Goal: Entertainment & Leisure: Consume media (video, audio)

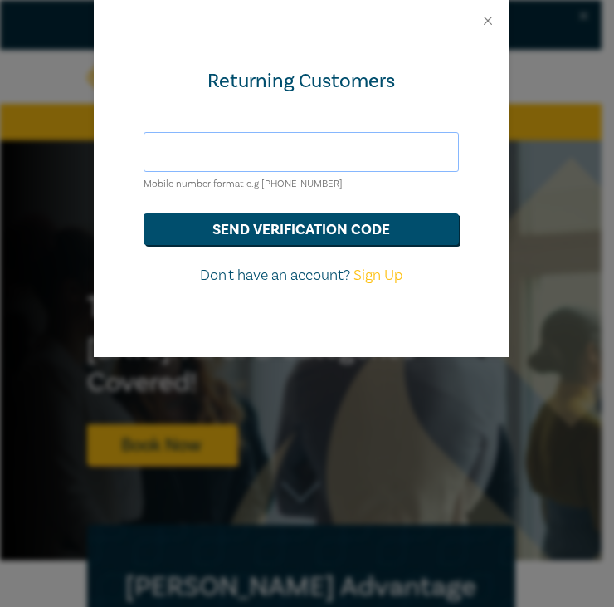
click at [259, 145] on input "text" at bounding box center [301, 152] width 315 height 40
type input "0"
type input "+61 404324112"
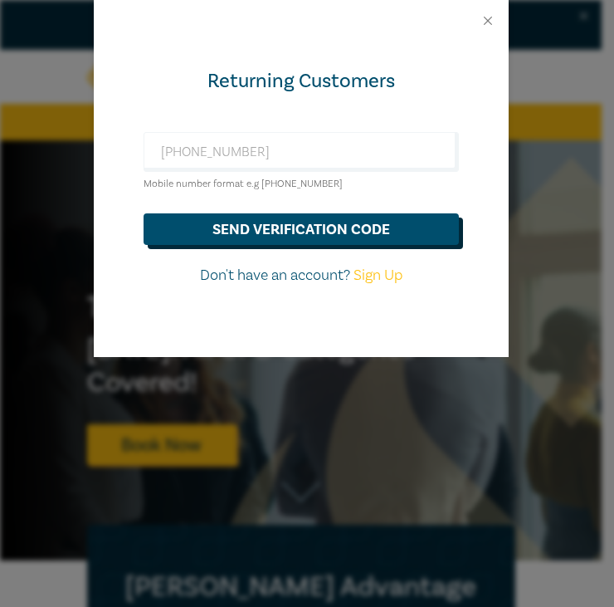
click at [175, 223] on button "send verification code" at bounding box center [301, 229] width 315 height 32
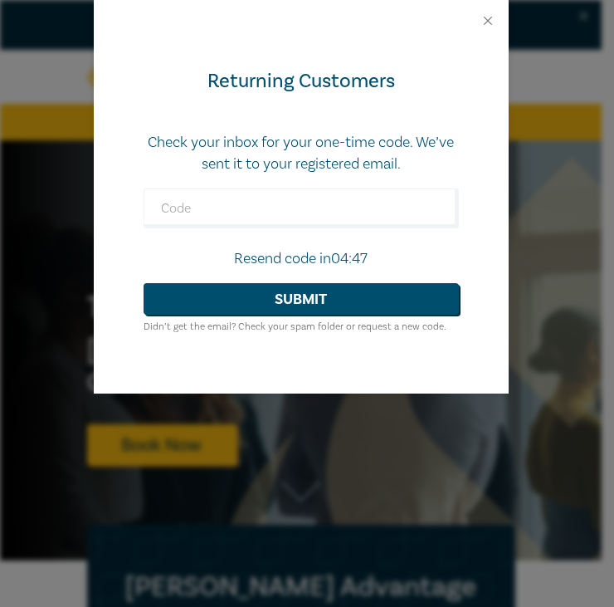
click at [144, 232] on form "Check your inbox for your one-time code. We’ve sent it to your registered email…" at bounding box center [301, 234] width 315 height 204
click at [167, 211] on input "text" at bounding box center [301, 208] width 315 height 40
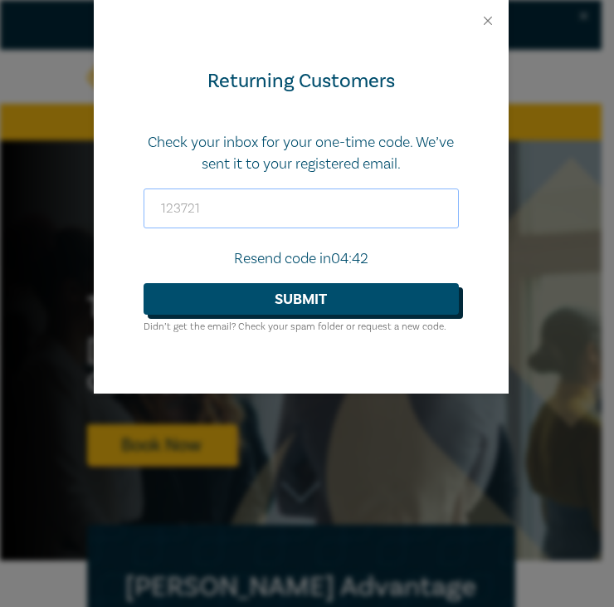
type input "123721"
click at [198, 295] on button "Submit" at bounding box center [301, 299] width 315 height 32
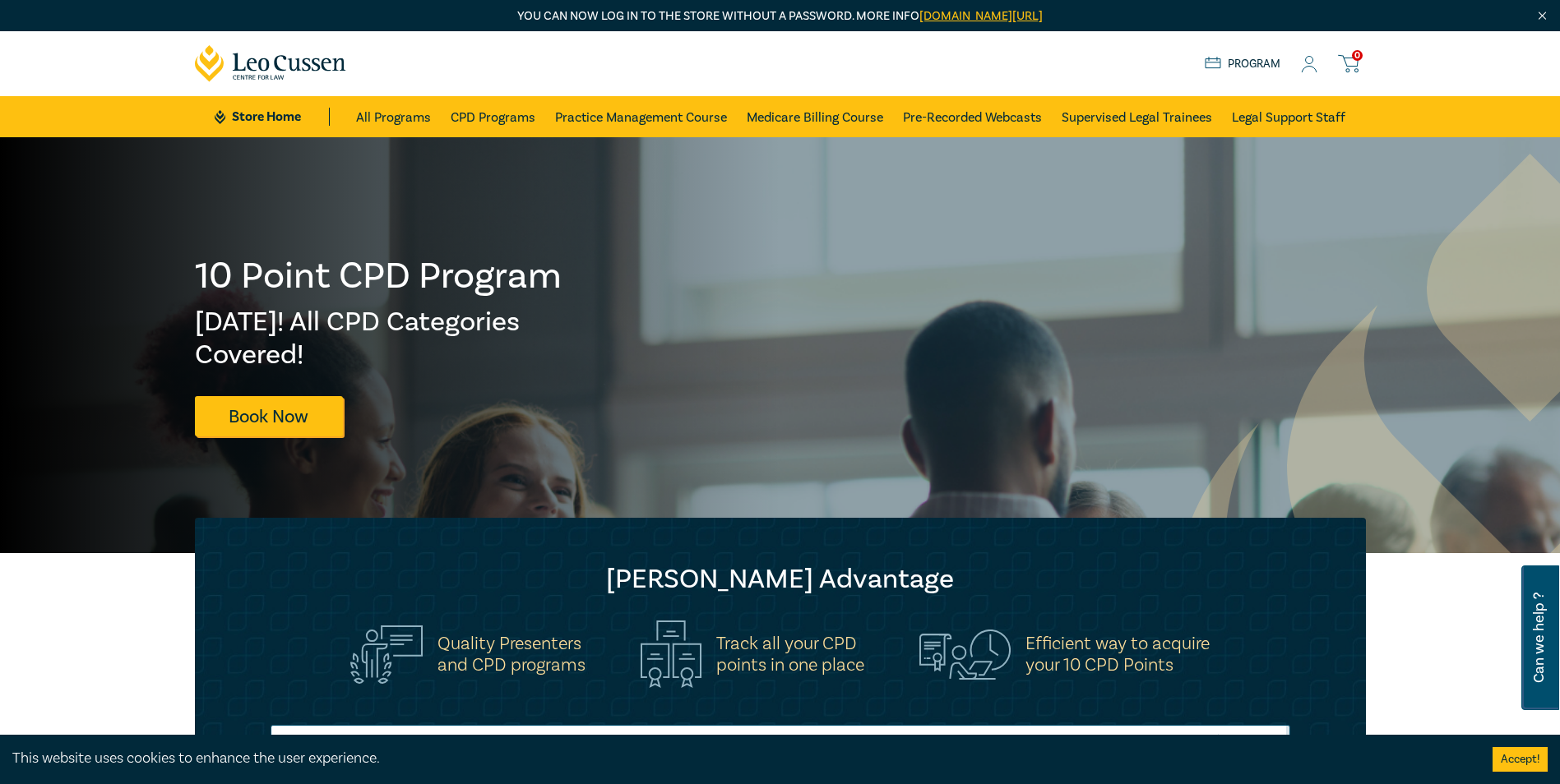
click at [595, 65] on icon at bounding box center [1308, 63] width 17 height 17
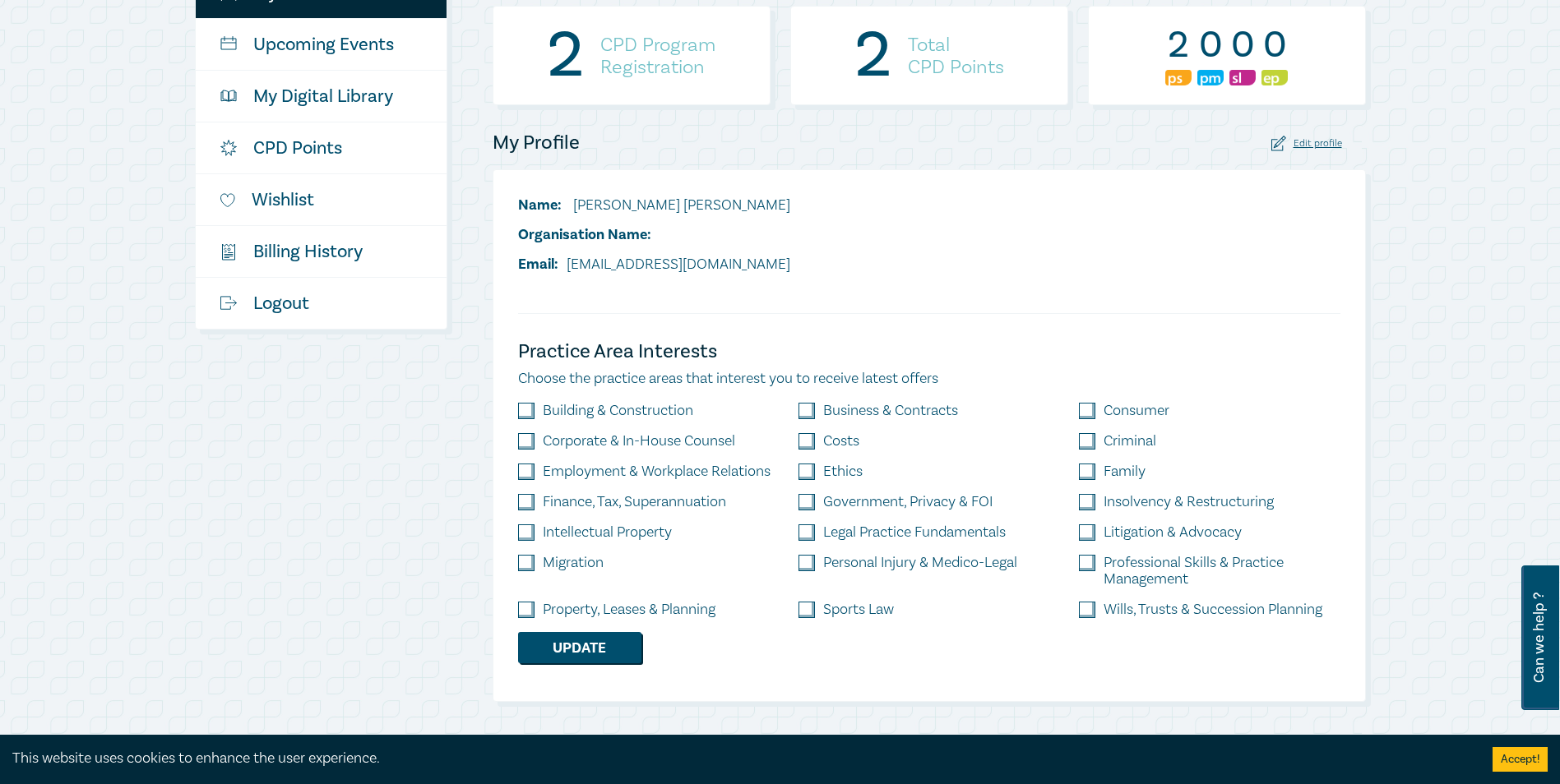
scroll to position [329, 0]
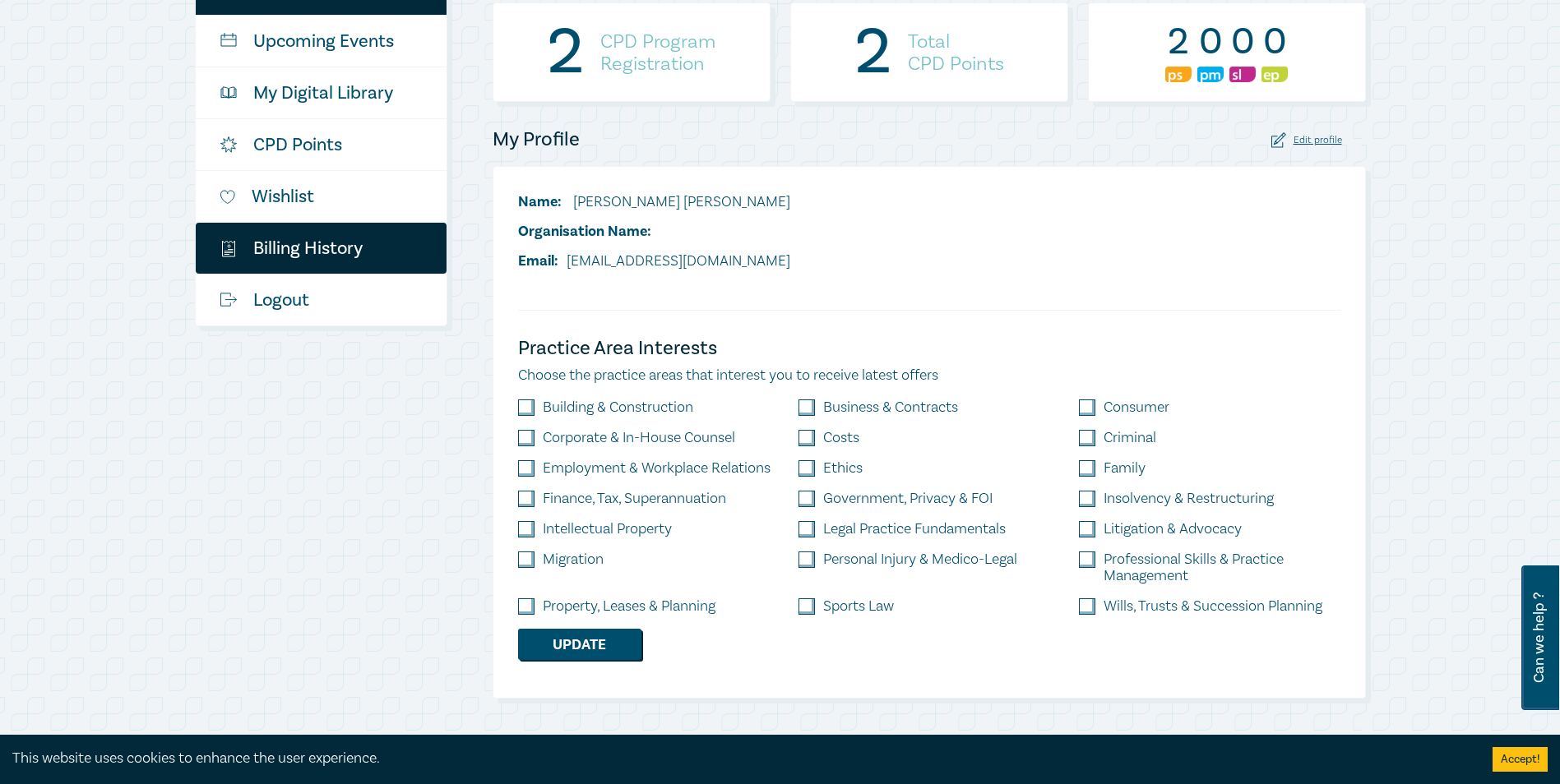
click at [297, 264] on link "$ Billing History" at bounding box center [321, 247] width 251 height 50
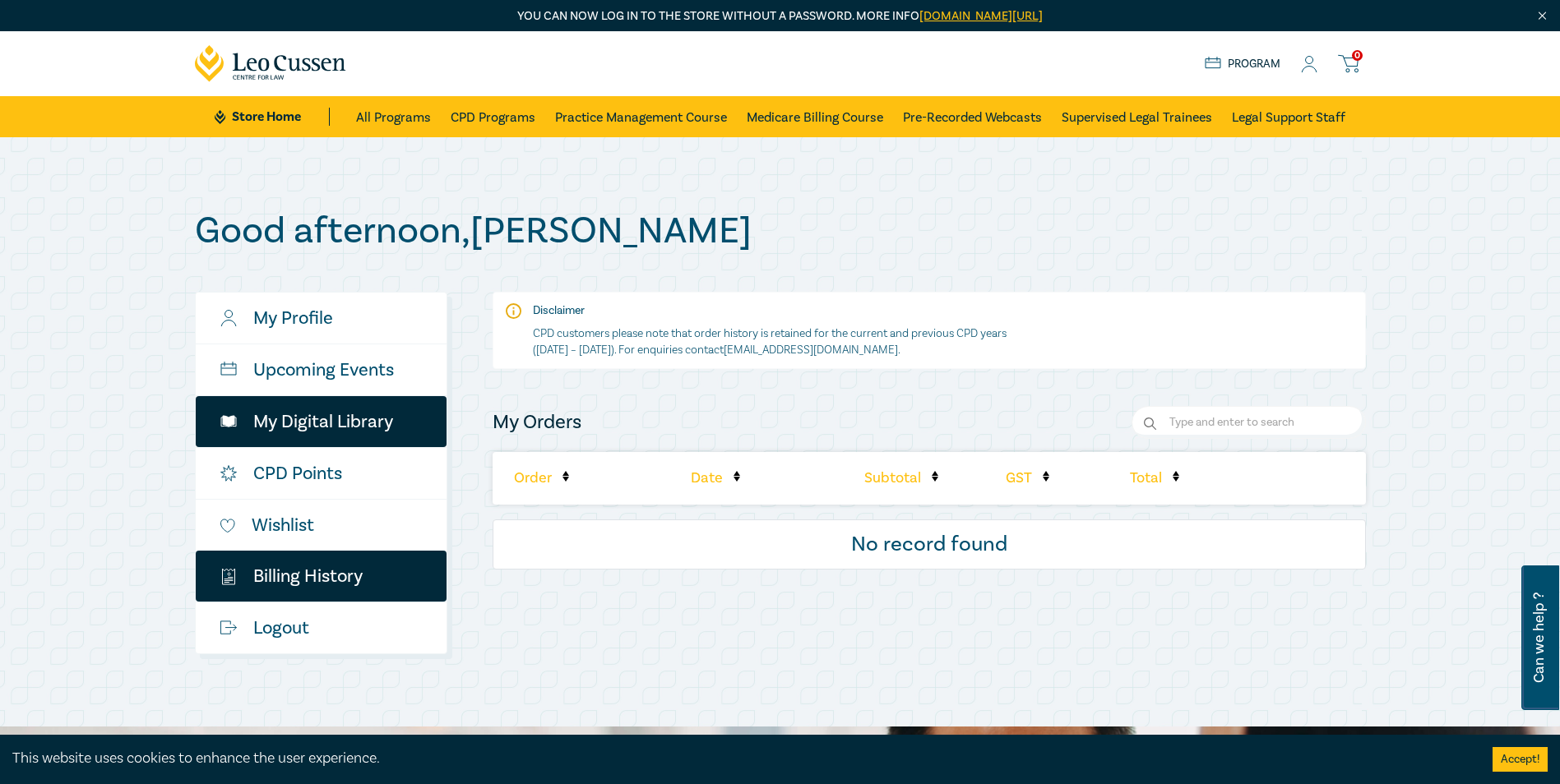
click at [264, 419] on link "My Digital Library" at bounding box center [321, 421] width 251 height 50
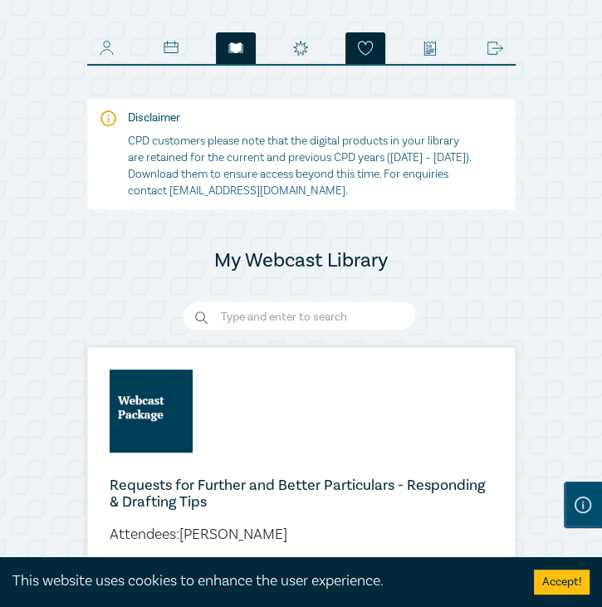
scroll to position [410, 0]
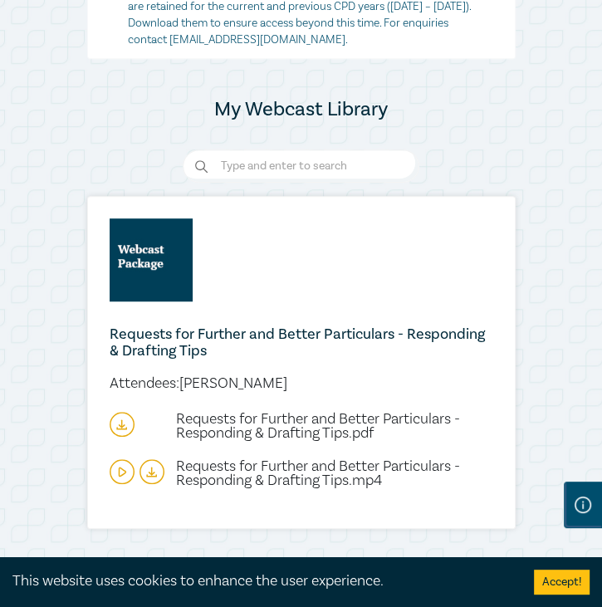
click at [120, 459] on icon at bounding box center [122, 471] width 25 height 25
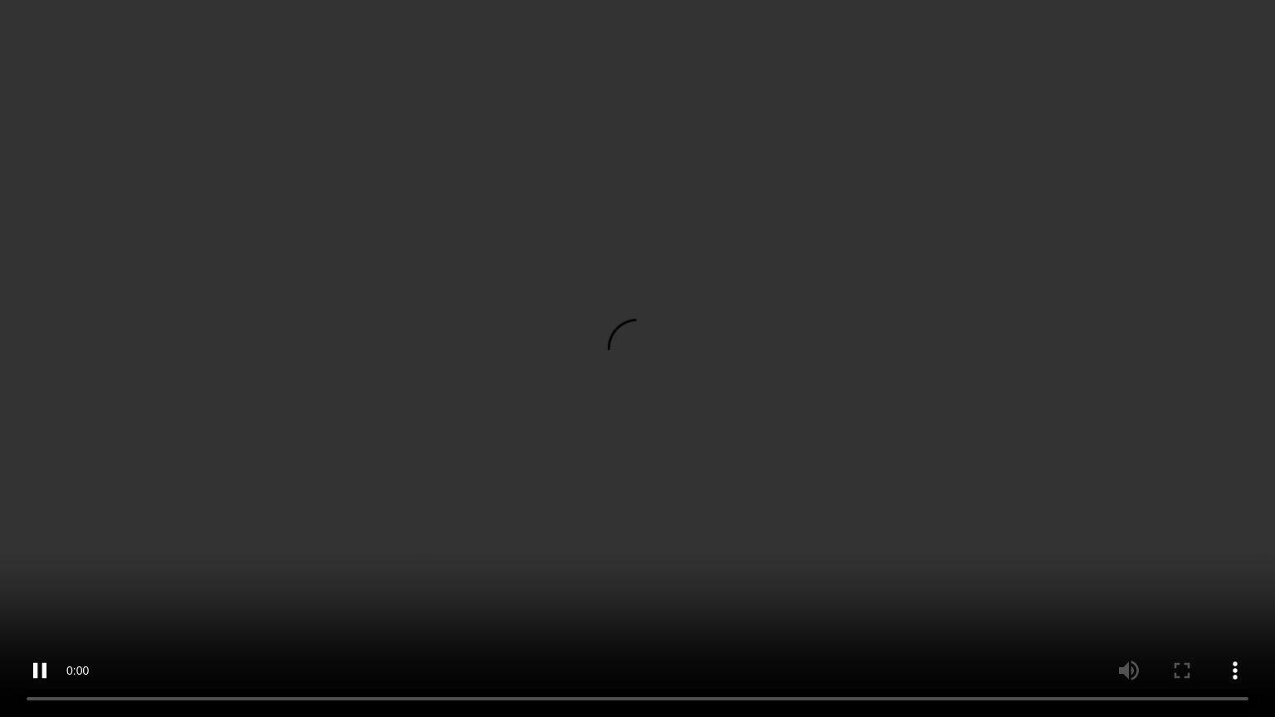
click at [0, 577] on video at bounding box center [637, 358] width 1275 height 717
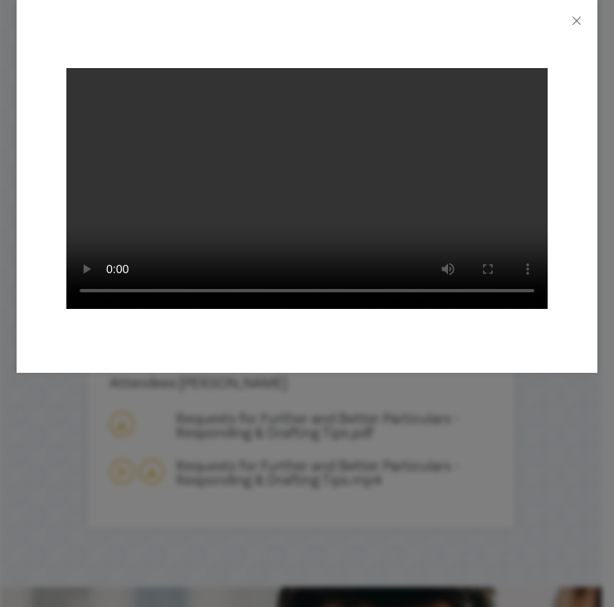
click at [180, 455] on div at bounding box center [307, 303] width 614 height 607
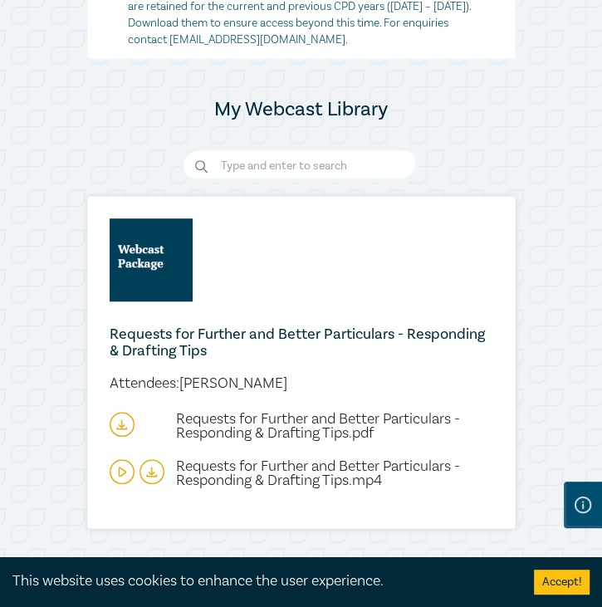
click at [120, 459] on icon at bounding box center [122, 471] width 25 height 25
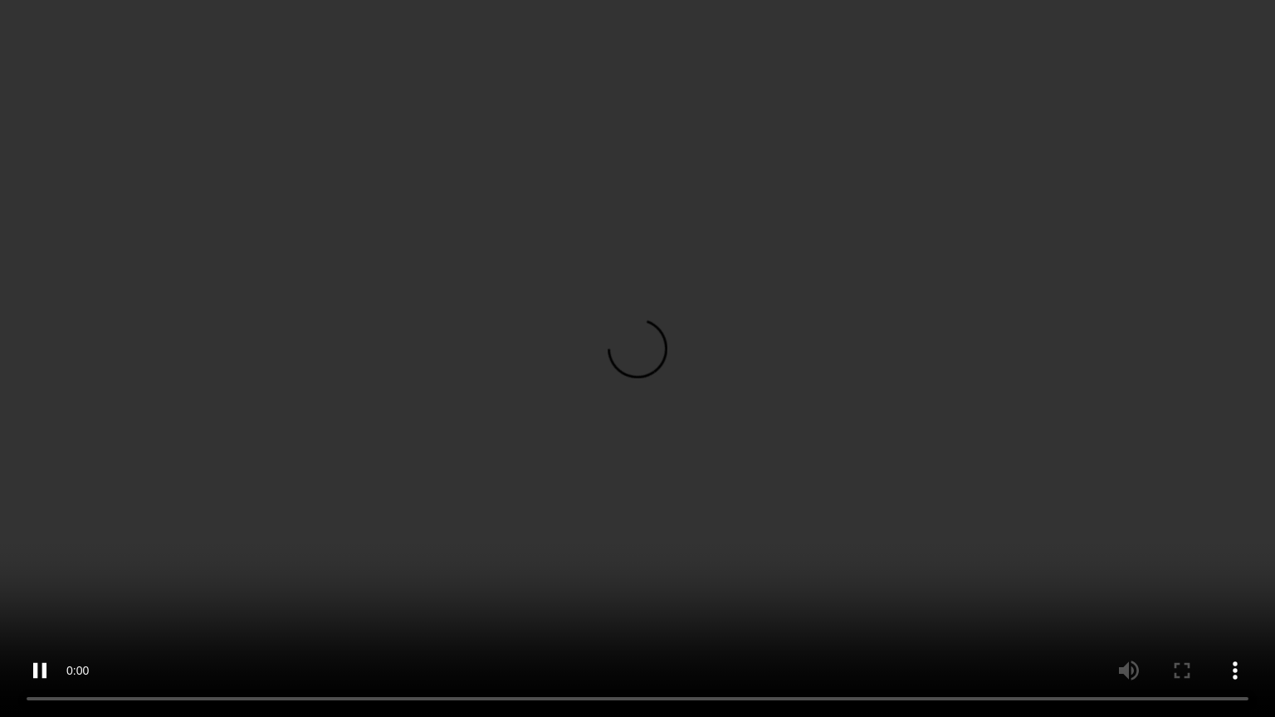
click at [1017, 426] on video at bounding box center [637, 358] width 1275 height 717
click at [1019, 428] on video at bounding box center [637, 358] width 1275 height 717
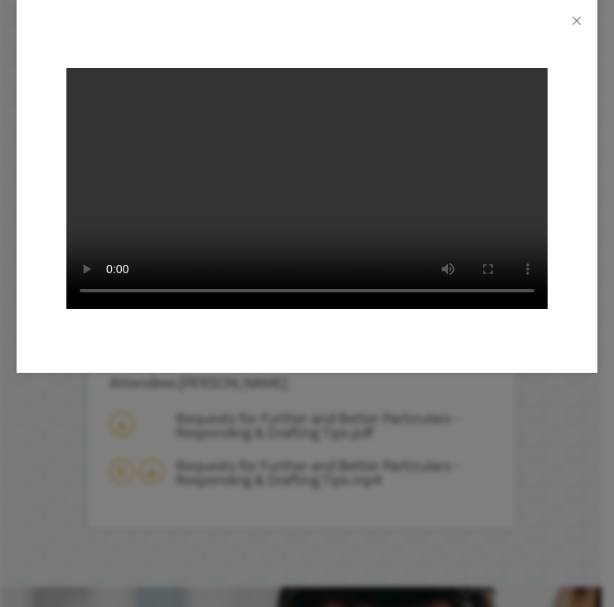
click at [568, 22] on div at bounding box center [307, 21] width 581 height 42
click at [573, 19] on button "Close" at bounding box center [577, 20] width 15 height 15
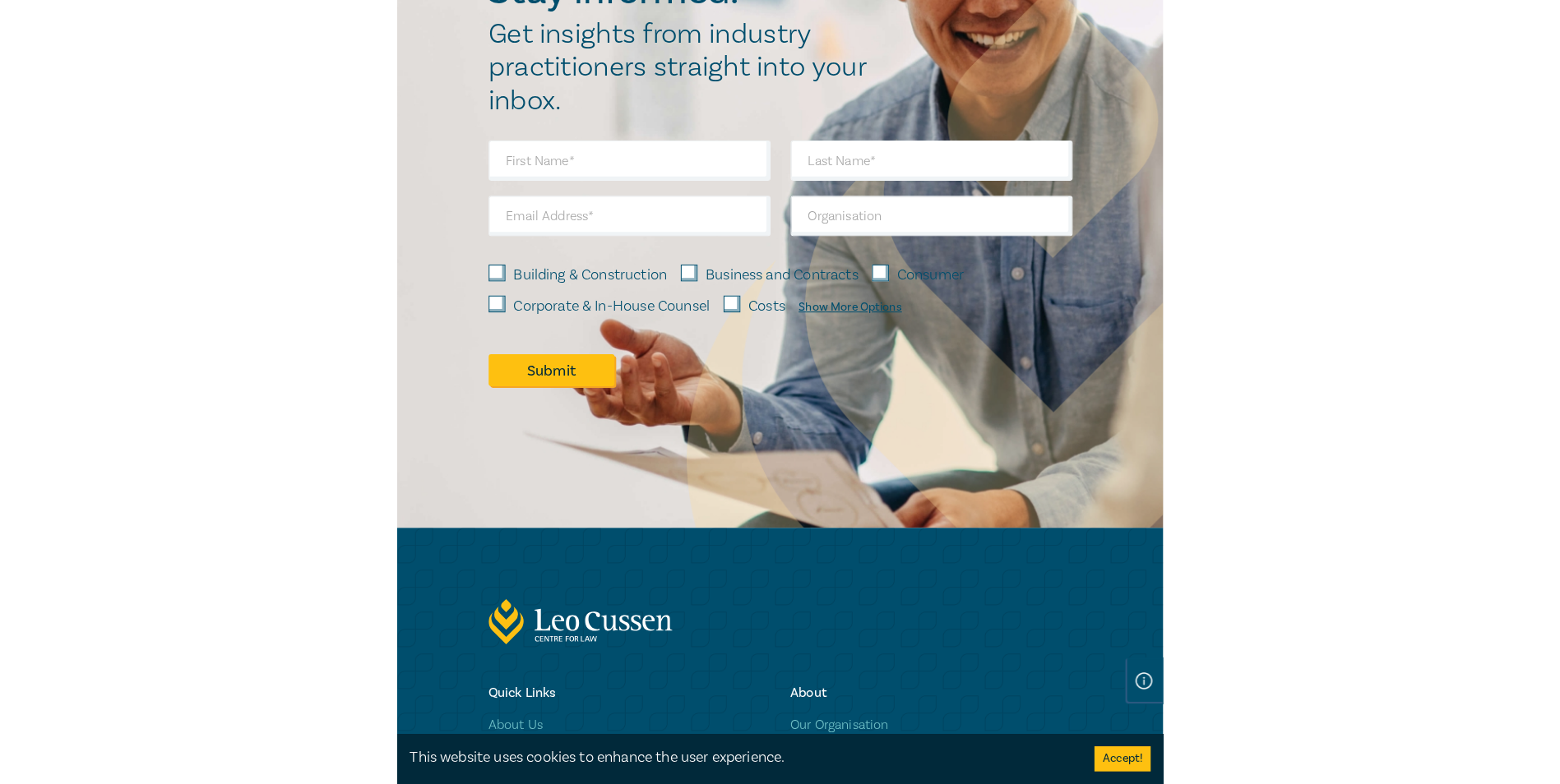
scroll to position [913, 0]
